Goal: Transaction & Acquisition: Purchase product/service

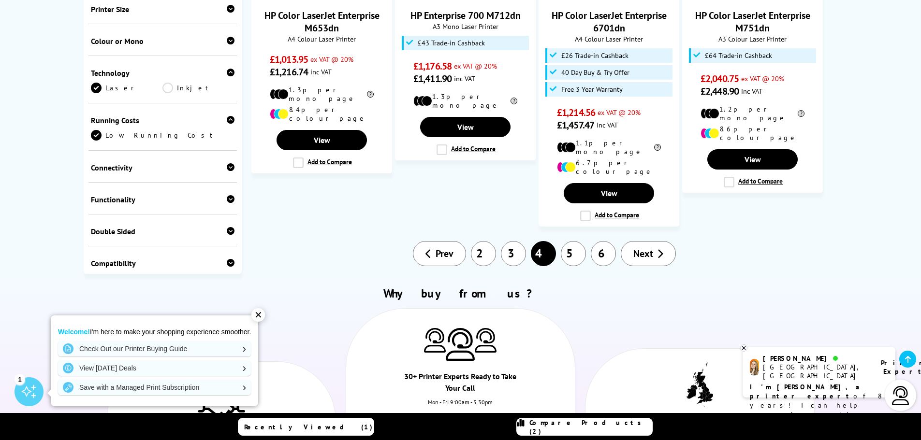
scroll to position [1015, 0]
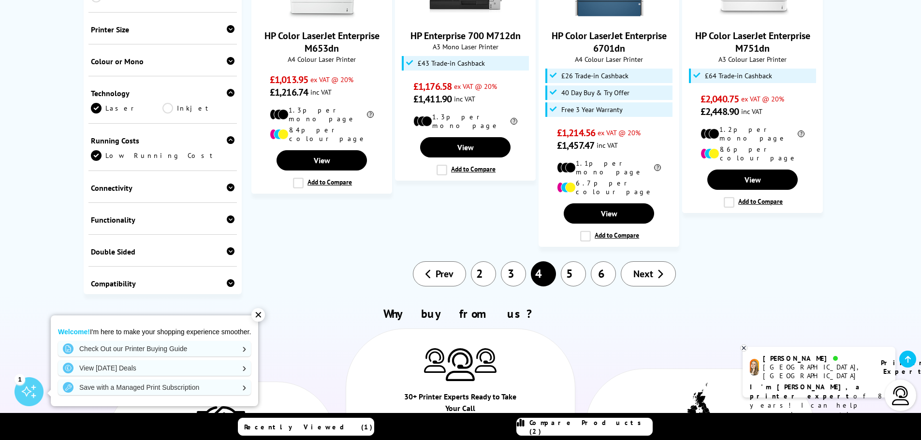
click at [577, 261] on link "5" at bounding box center [573, 273] width 25 height 25
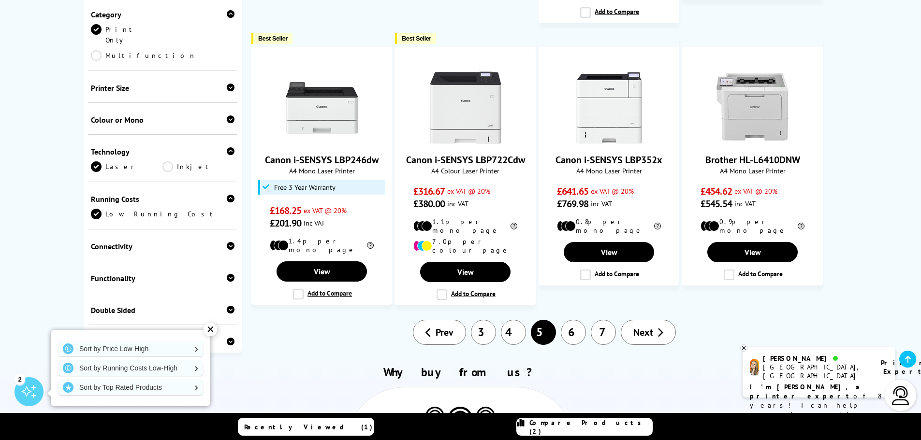
scroll to position [822, 0]
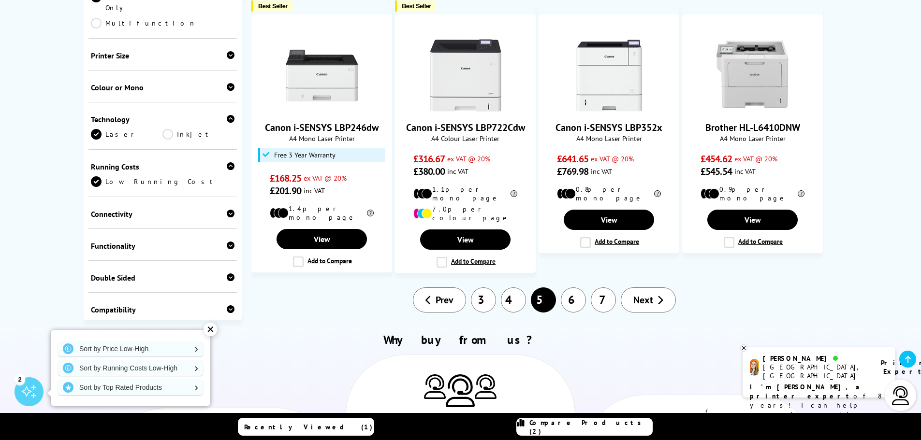
click at [649, 294] on span "Next" at bounding box center [643, 300] width 20 height 13
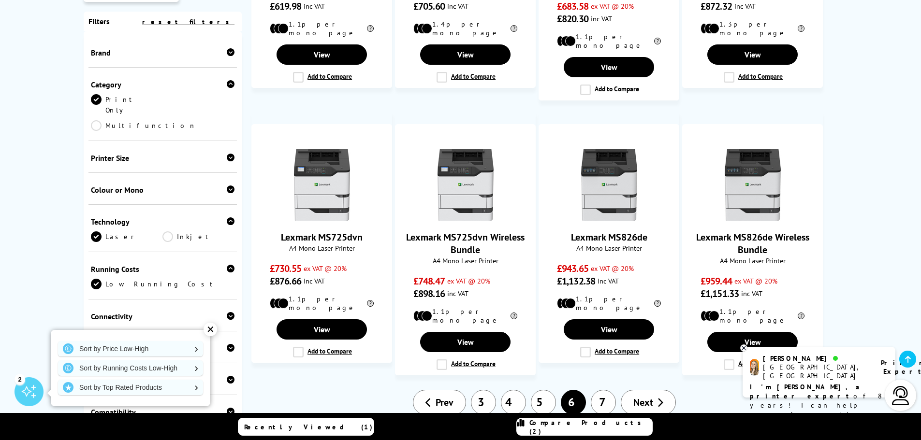
scroll to position [773, 0]
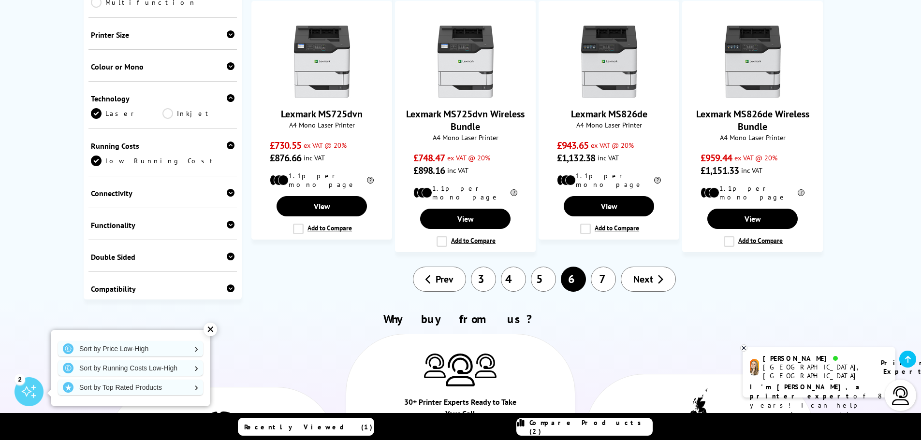
click at [647, 273] on span "Next" at bounding box center [643, 279] width 20 height 13
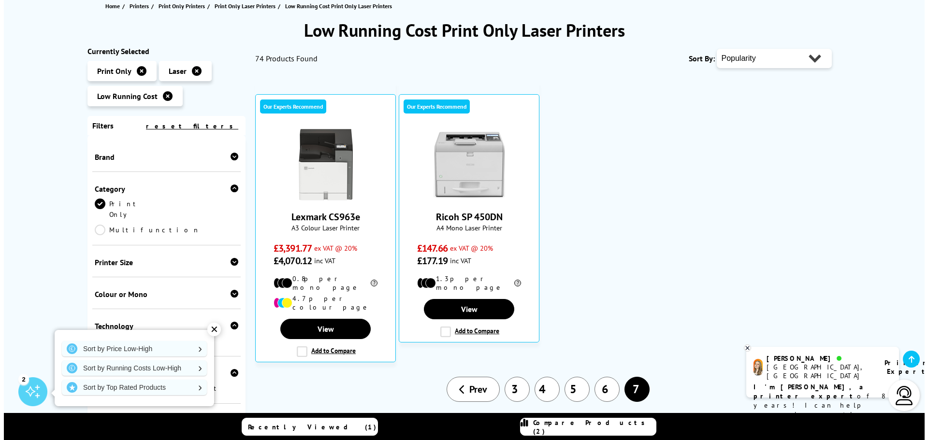
scroll to position [145, 0]
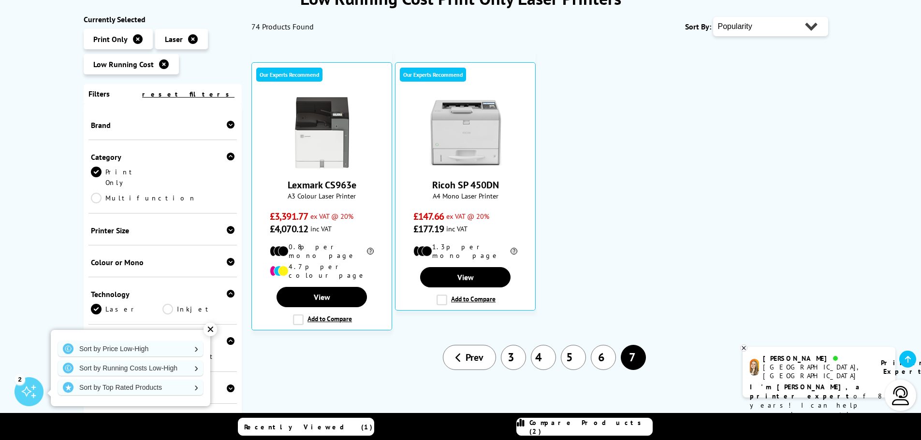
click at [559, 430] on span "Compare Products (2)" at bounding box center [590, 426] width 123 height 17
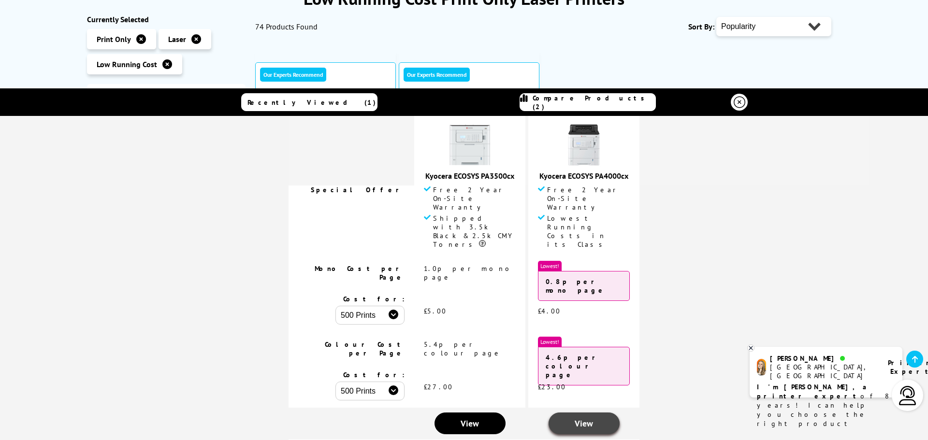
click at [576, 418] on span "View" at bounding box center [584, 423] width 18 height 11
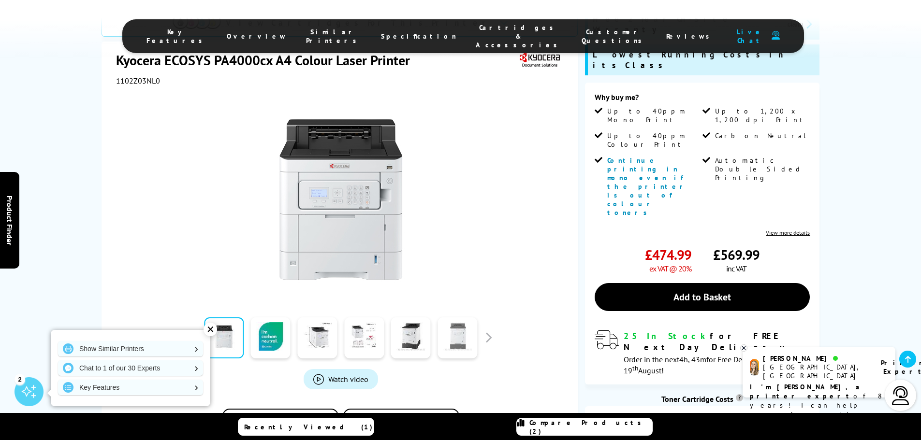
scroll to position [242, 0]
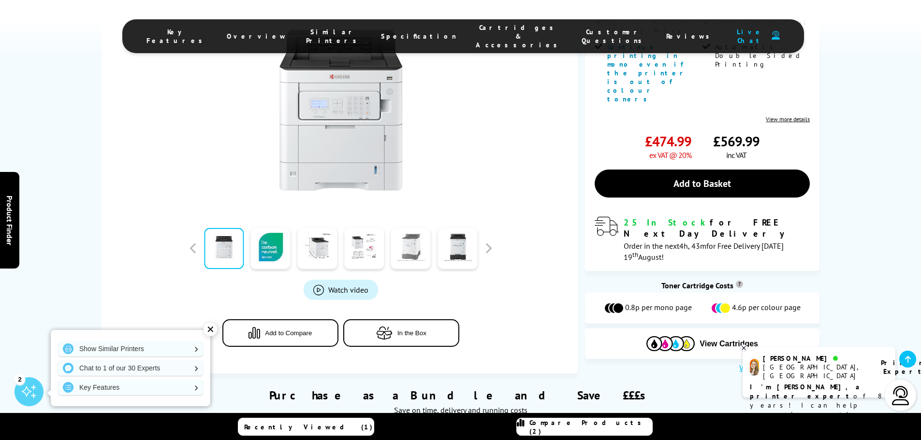
click at [411, 230] on link at bounding box center [411, 248] width 40 height 41
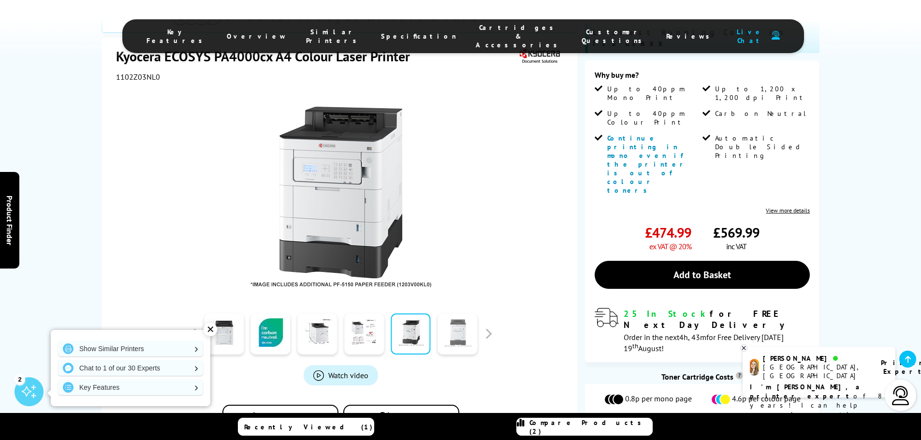
scroll to position [145, 0]
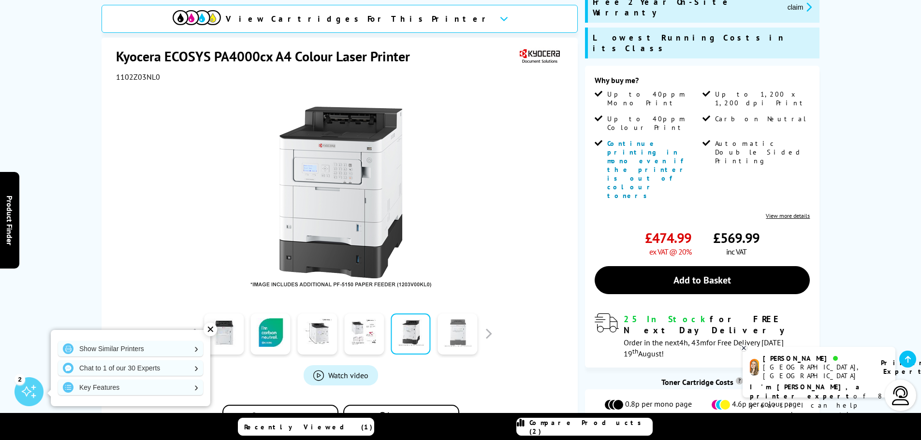
click at [465, 324] on link at bounding box center [457, 334] width 40 height 41
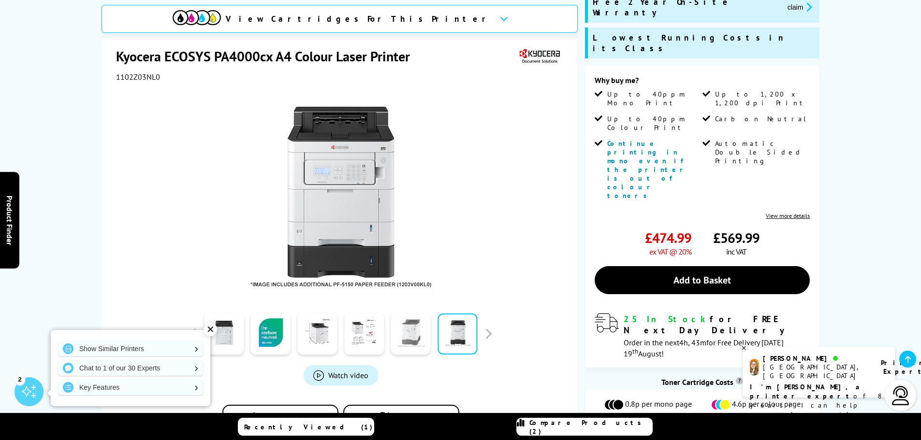
click at [404, 322] on link at bounding box center [411, 334] width 40 height 41
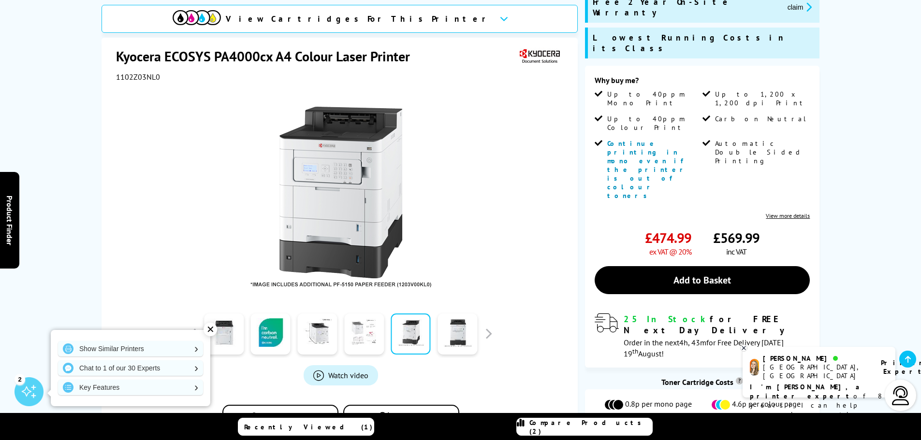
click at [353, 323] on link at bounding box center [364, 334] width 40 height 41
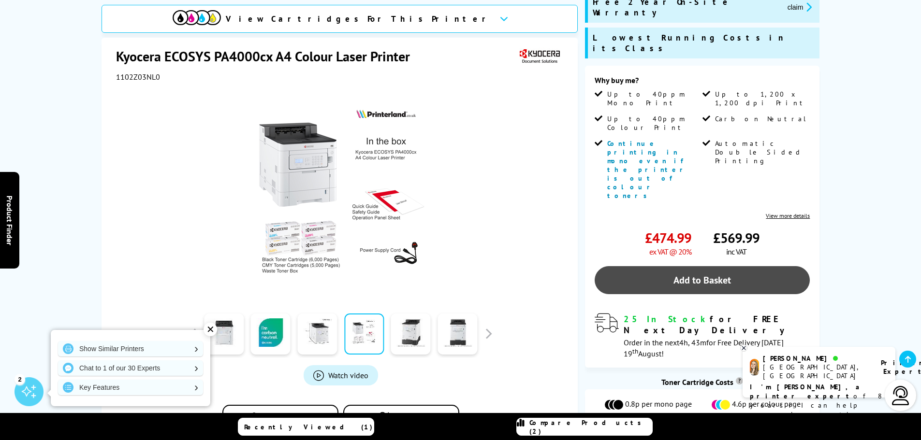
click at [674, 266] on link "Add to Basket" at bounding box center [701, 280] width 215 height 28
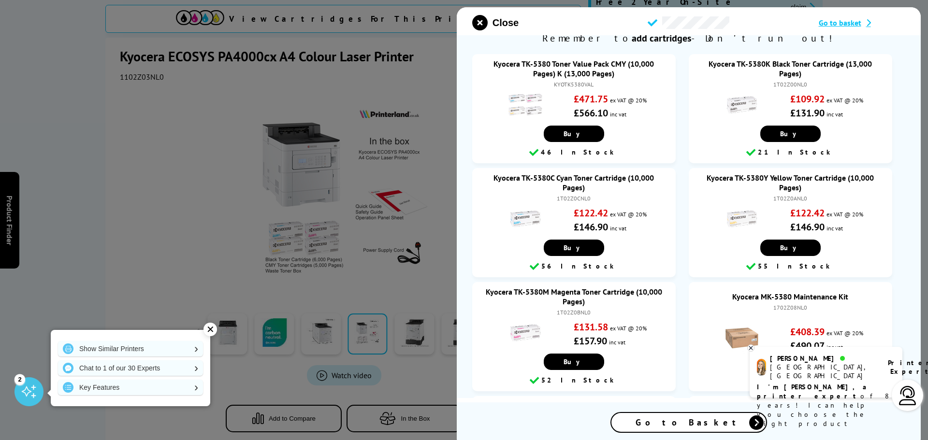
scroll to position [57, 0]
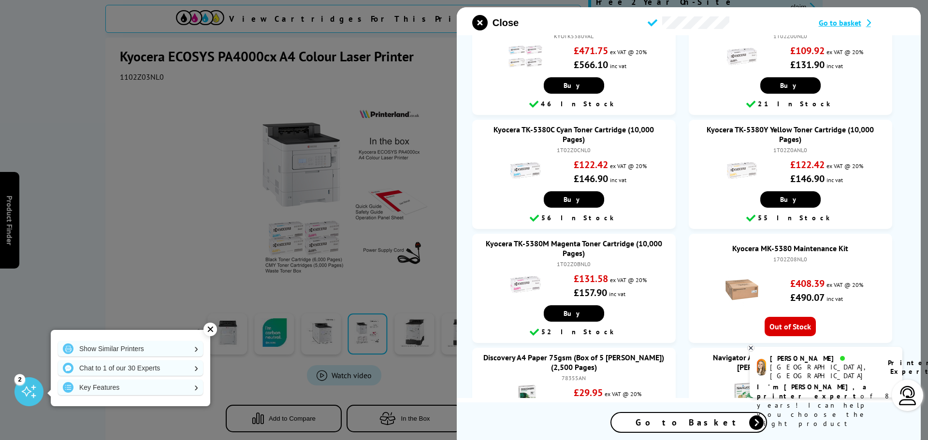
click at [757, 249] on link "Kyocera MK-5380 Maintenance Kit" at bounding box center [791, 249] width 116 height 10
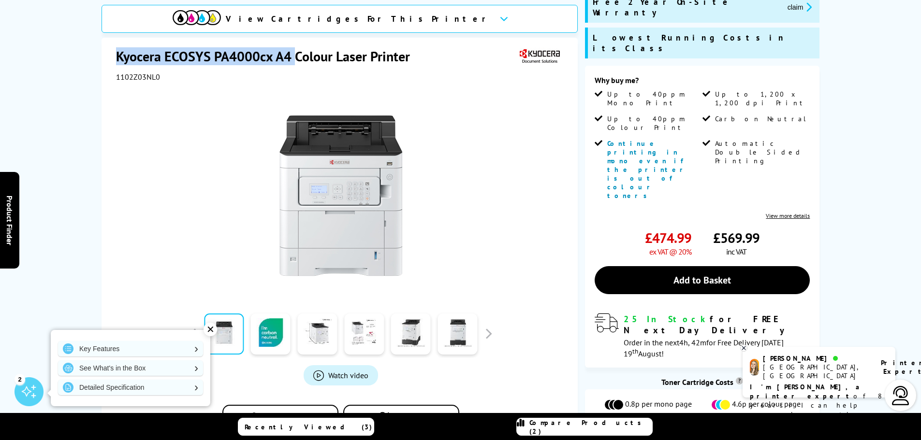
drag, startPoint x: 111, startPoint y: 42, endPoint x: 292, endPoint y: 38, distance: 181.7
click at [292, 38] on div "Kyocera ECOSYS PA4000cx A4 Colour Laser Printer 1102Z03NL0 Watch video Add to C…" at bounding box center [339, 248] width 476 height 421
copy h1 "Kyocera ECOSYS PA4000cx A4"
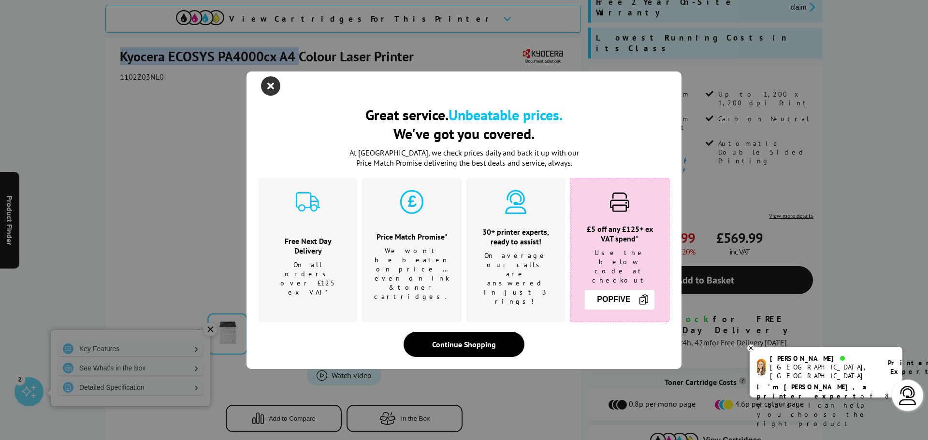
click at [264, 96] on icon "close modal" at bounding box center [270, 85] width 19 height 19
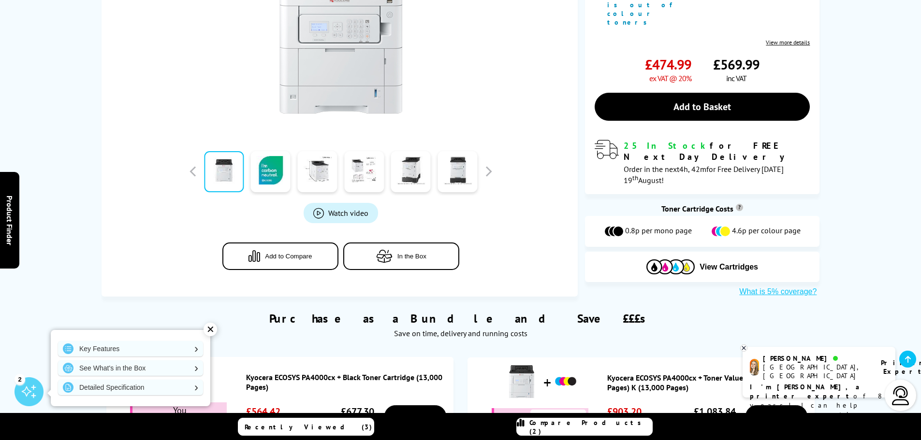
scroll to position [338, 0]
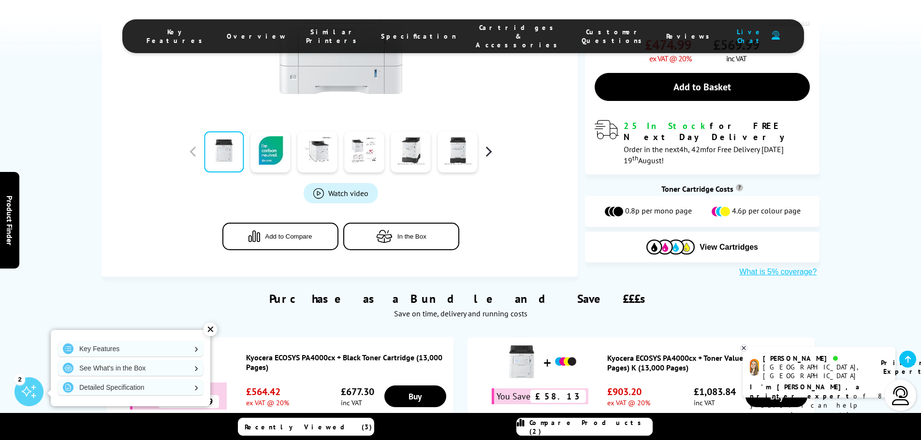
click at [482, 144] on button "button" at bounding box center [488, 151] width 14 height 14
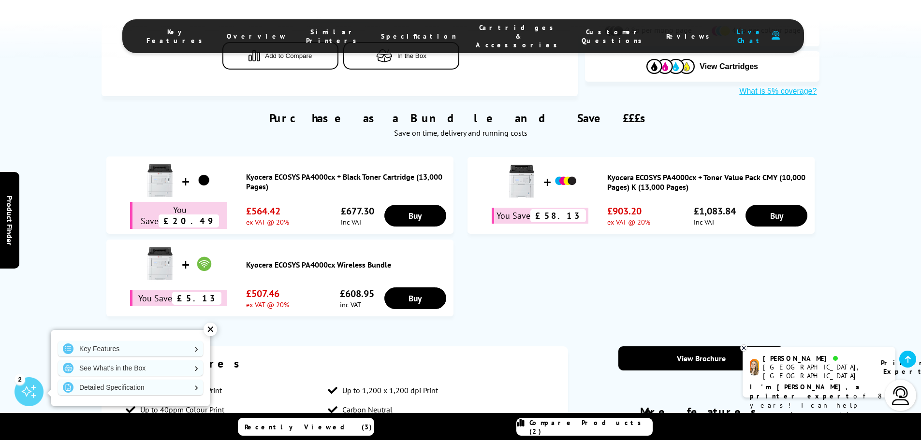
scroll to position [532, 0]
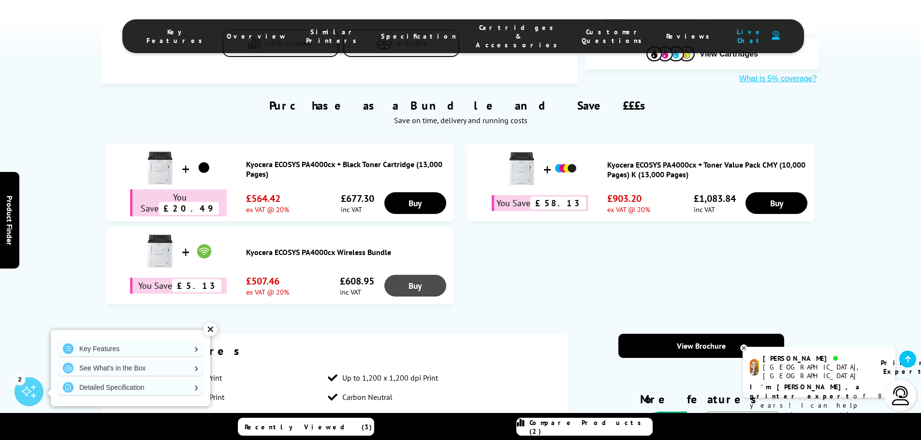
click at [417, 214] on link "Buy" at bounding box center [415, 203] width 62 height 22
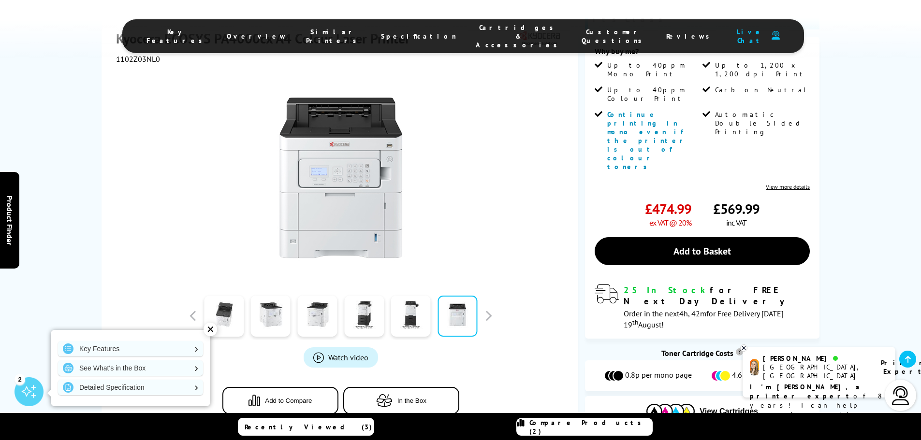
scroll to position [0, 0]
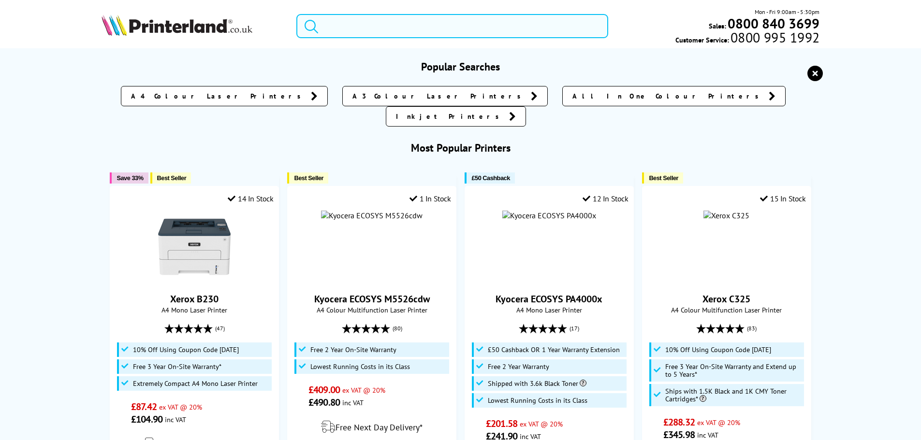
click at [387, 25] on input "search" at bounding box center [452, 26] width 312 height 24
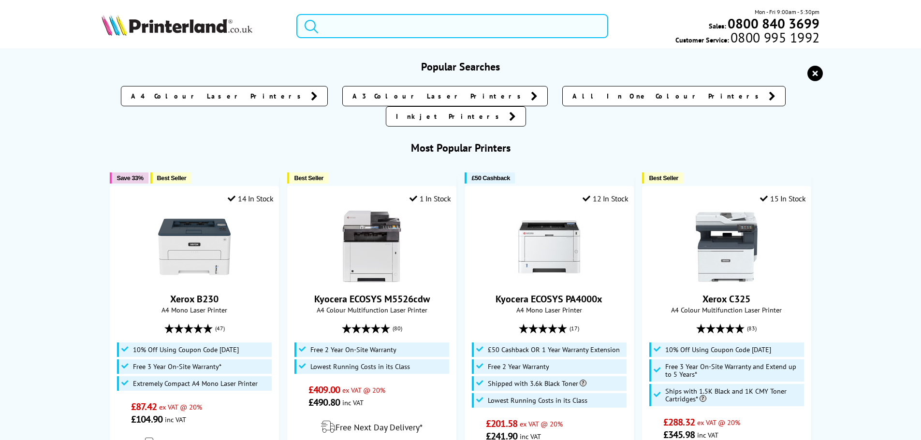
paste input "kyocera-ecosys-pa4000cx/152445"
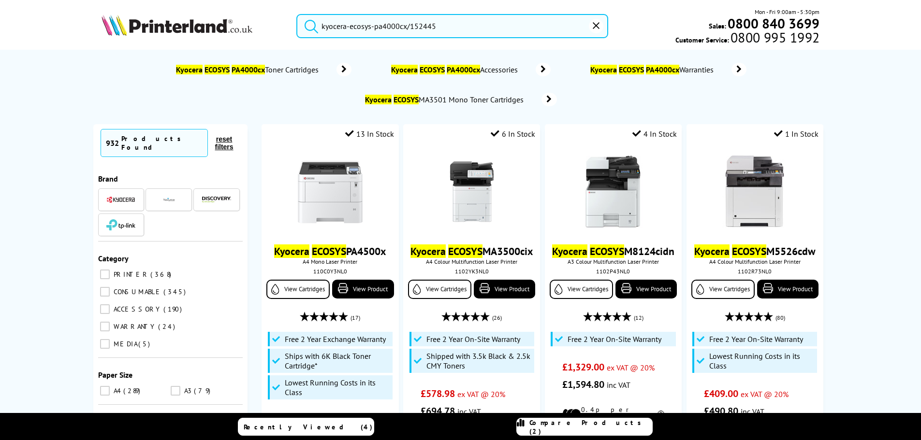
type input "kyocera-ecosys-pa4000cx/152445"
click at [297, 14] on button "submit" at bounding box center [309, 24] width 24 height 21
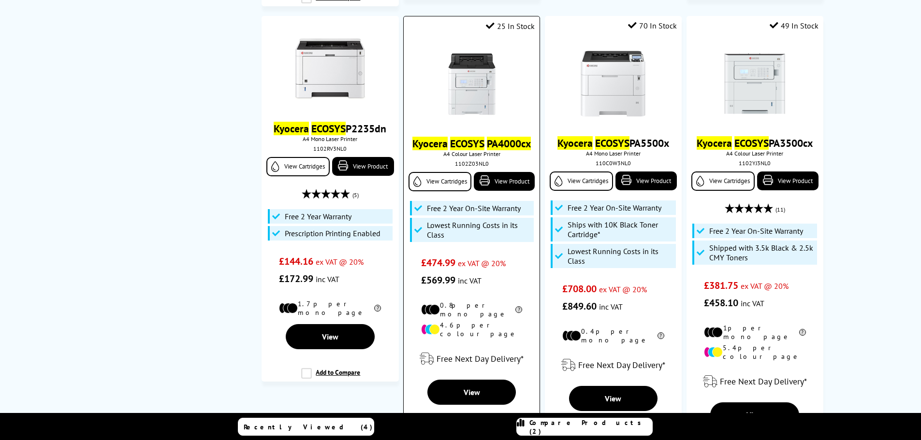
scroll to position [628, 0]
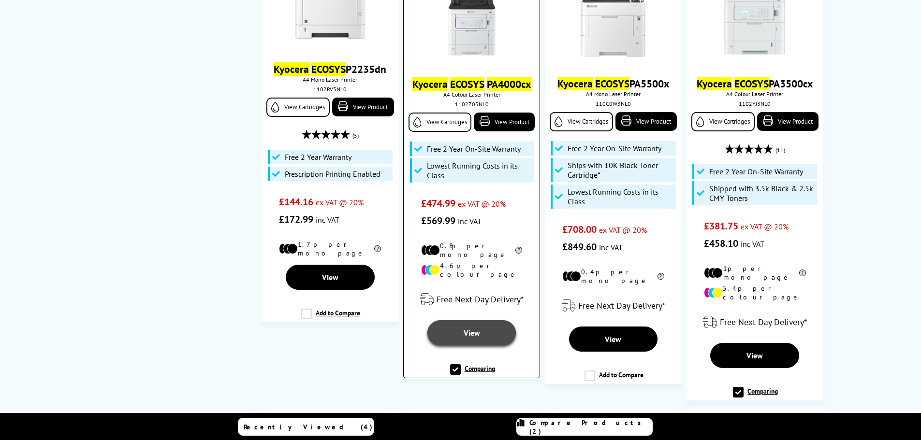
click at [469, 321] on link "View" at bounding box center [471, 332] width 88 height 25
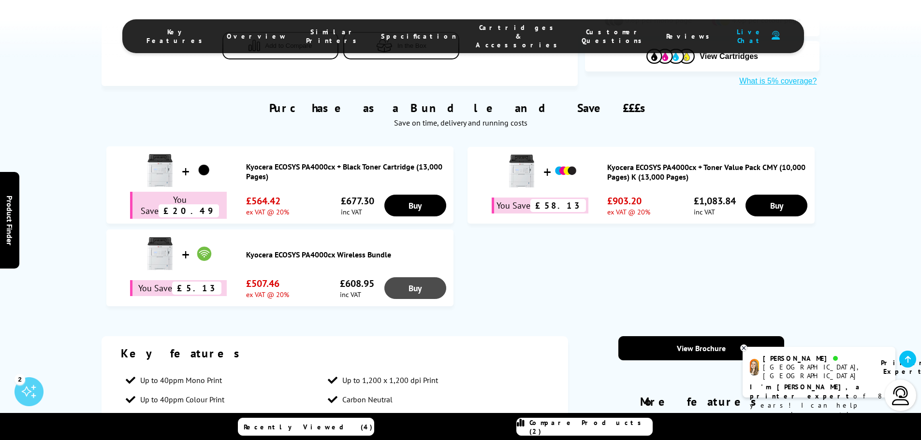
scroll to position [532, 0]
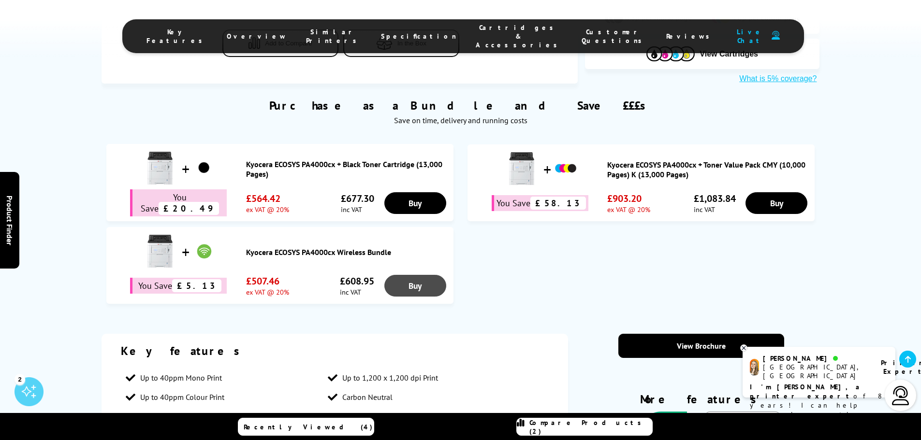
click at [417, 214] on link "Buy" at bounding box center [415, 203] width 62 height 22
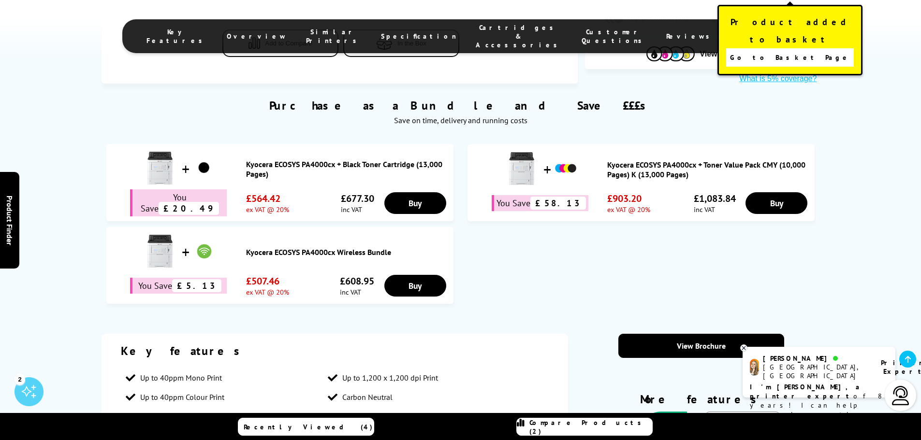
click at [756, 48] on link "Go to Basket Page" at bounding box center [790, 57] width 128 height 18
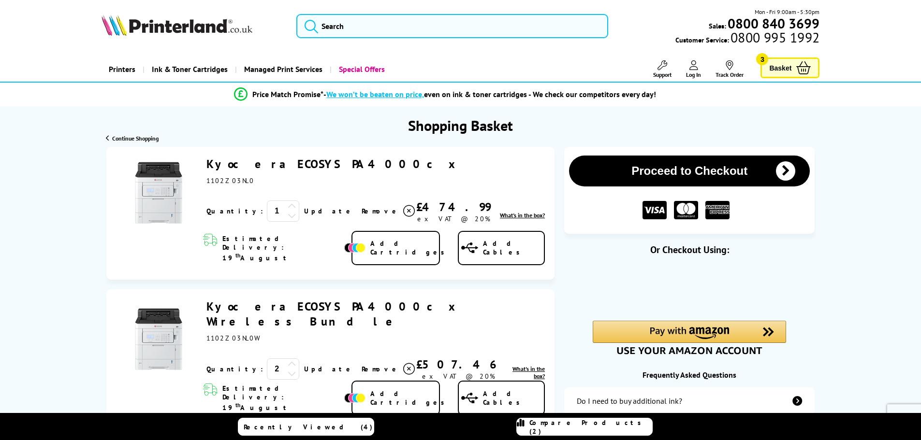
click at [782, 65] on span "Basket" at bounding box center [780, 67] width 22 height 13
click at [782, 67] on span "Basket" at bounding box center [780, 67] width 22 height 13
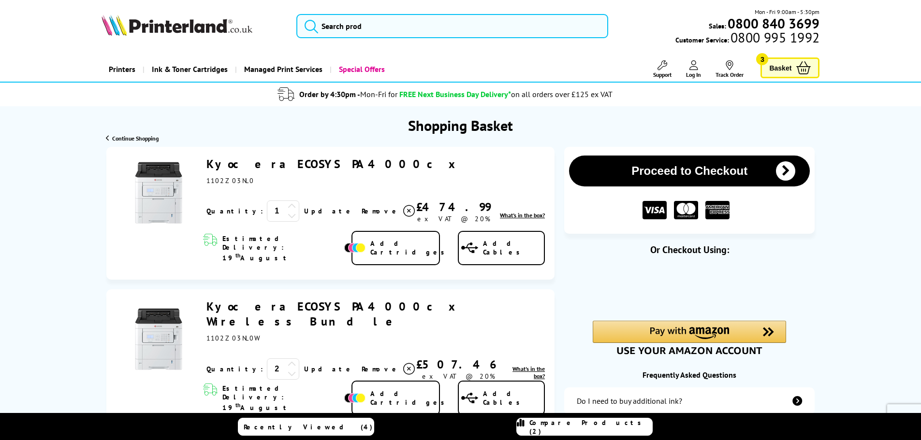
click at [693, 67] on icon at bounding box center [693, 65] width 9 height 10
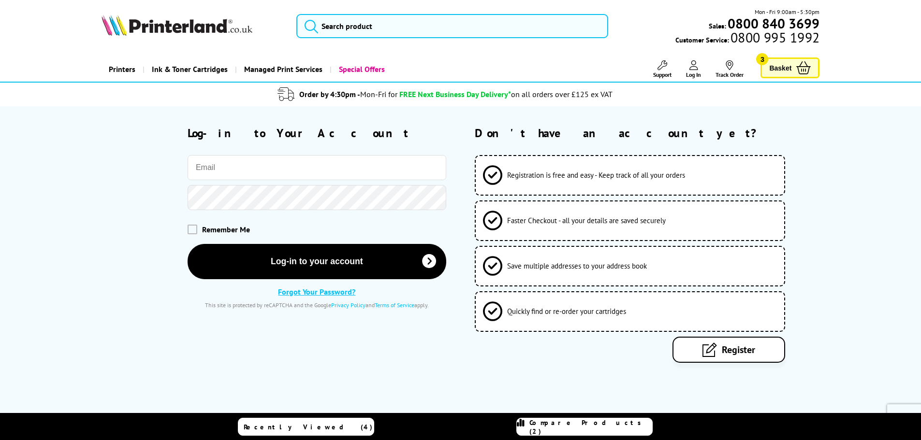
click at [232, 170] on input "email" at bounding box center [316, 167] width 259 height 25
type input "[EMAIL_ADDRESS][DOMAIN_NAME]"
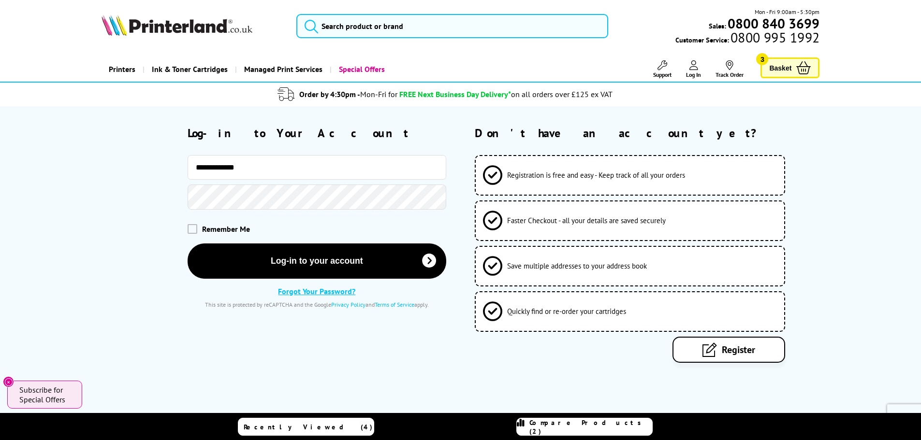
click at [366, 233] on div "Remember Me" at bounding box center [316, 229] width 259 height 10
click at [306, 291] on link "Forgot Your Password?" at bounding box center [316, 292] width 77 height 10
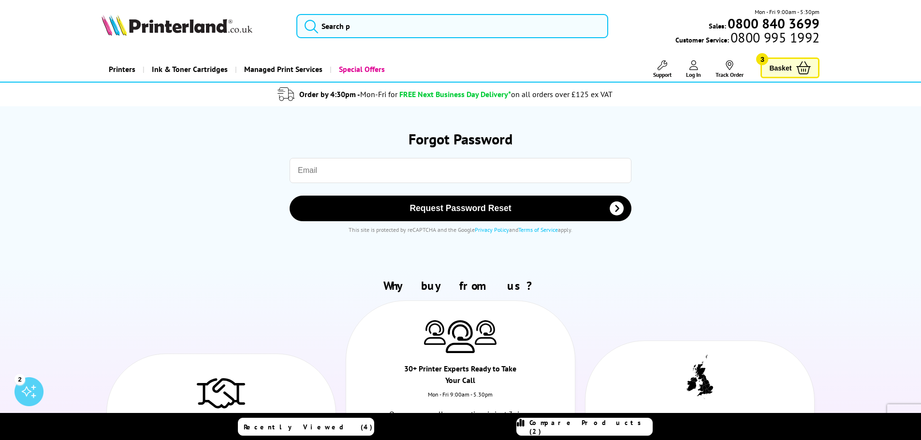
click at [379, 182] on input "email" at bounding box center [460, 170] width 342 height 25
type input "[EMAIL_ADDRESS][DOMAIN_NAME]"
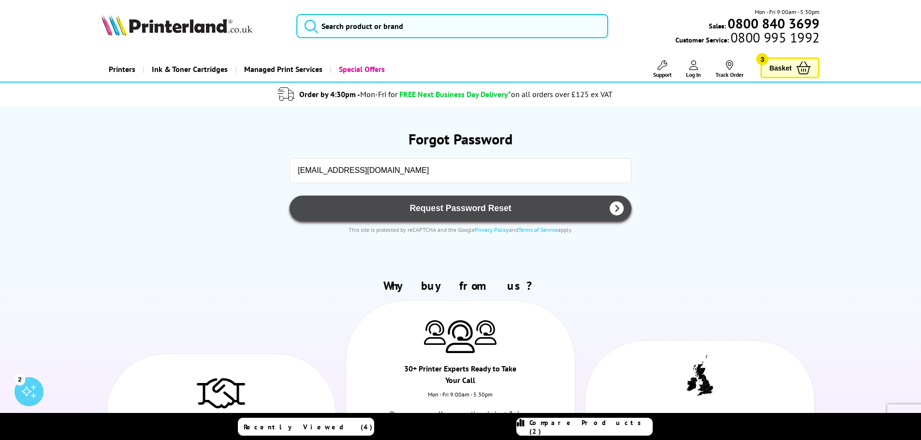
click at [409, 214] on button "Request Password Reset" at bounding box center [460, 209] width 342 height 26
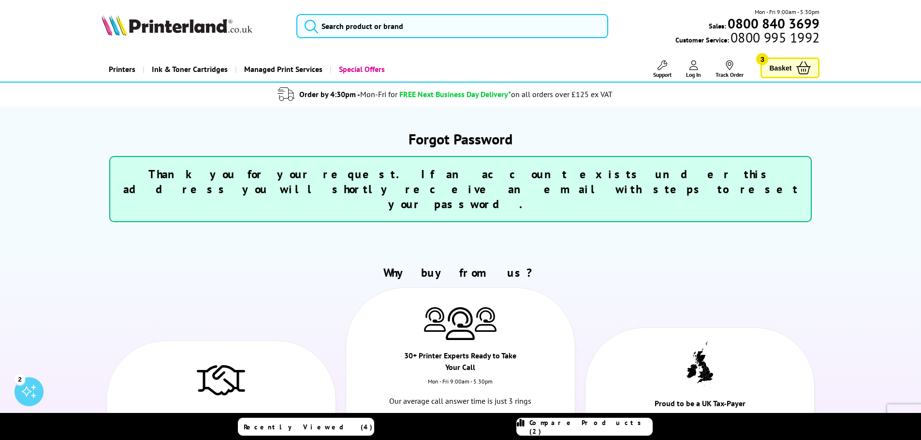
click at [781, 65] on span "Basket" at bounding box center [780, 67] width 22 height 13
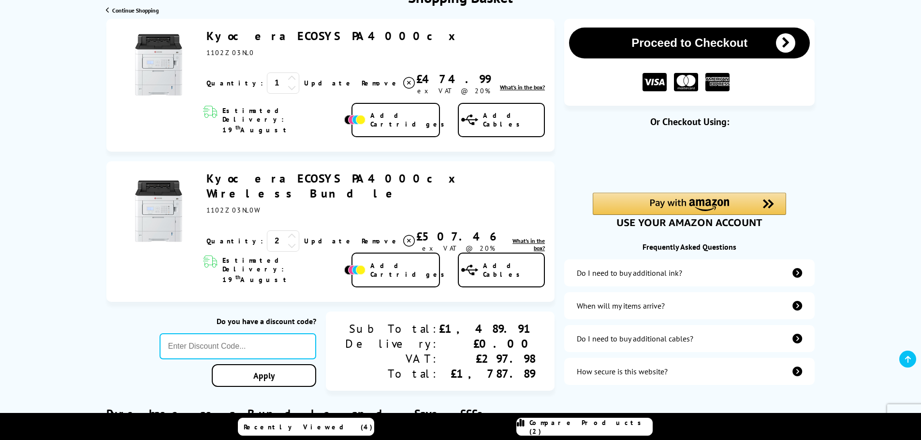
scroll to position [145, 0]
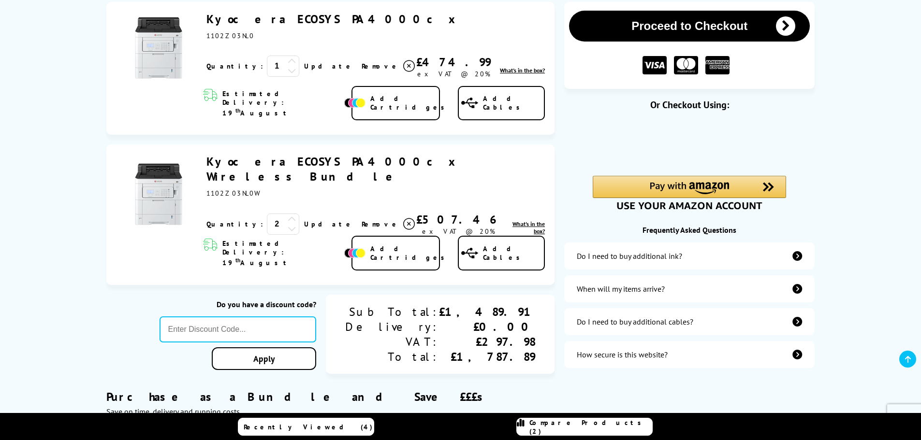
click at [288, 224] on icon at bounding box center [292, 228] width 9 height 9
click at [361, 65] on span "Remove" at bounding box center [380, 66] width 38 height 9
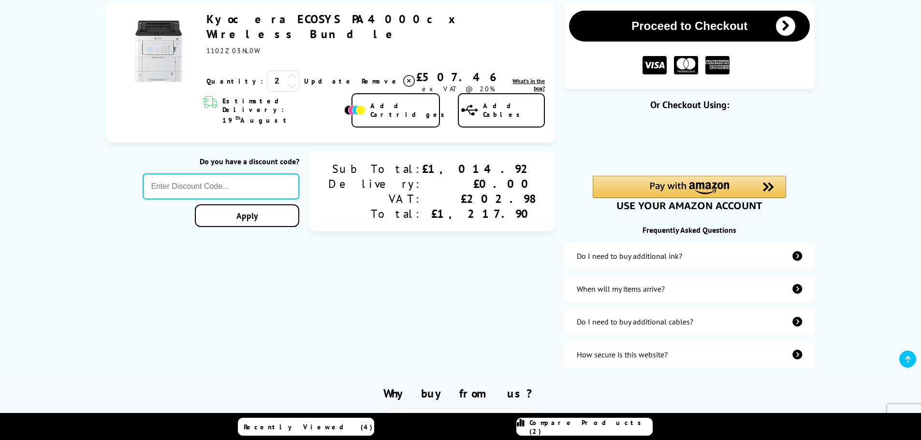
click at [288, 81] on icon at bounding box center [292, 85] width 9 height 9
click at [304, 77] on link "Update" at bounding box center [329, 81] width 50 height 9
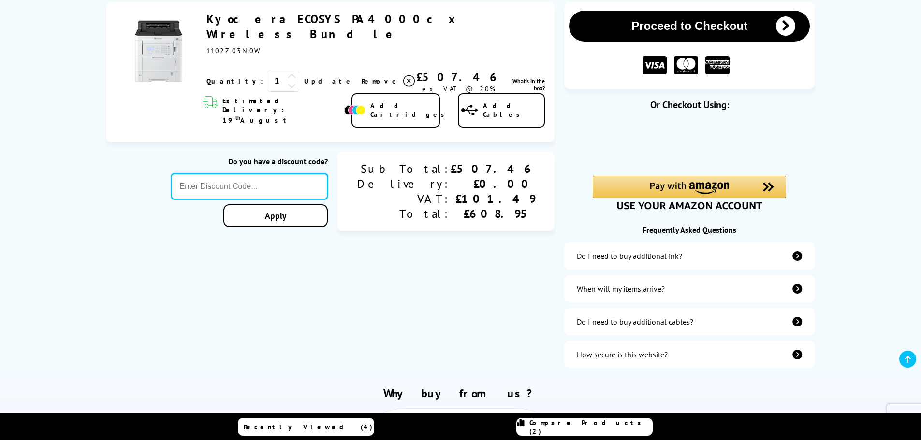
click at [252, 173] on input "text" at bounding box center [249, 186] width 157 height 26
paste input "LASERTEN"
type input "LASERTEN"
click at [315, 204] on link "Apply" at bounding box center [275, 215] width 104 height 23
